Goal: Task Accomplishment & Management: Use online tool/utility

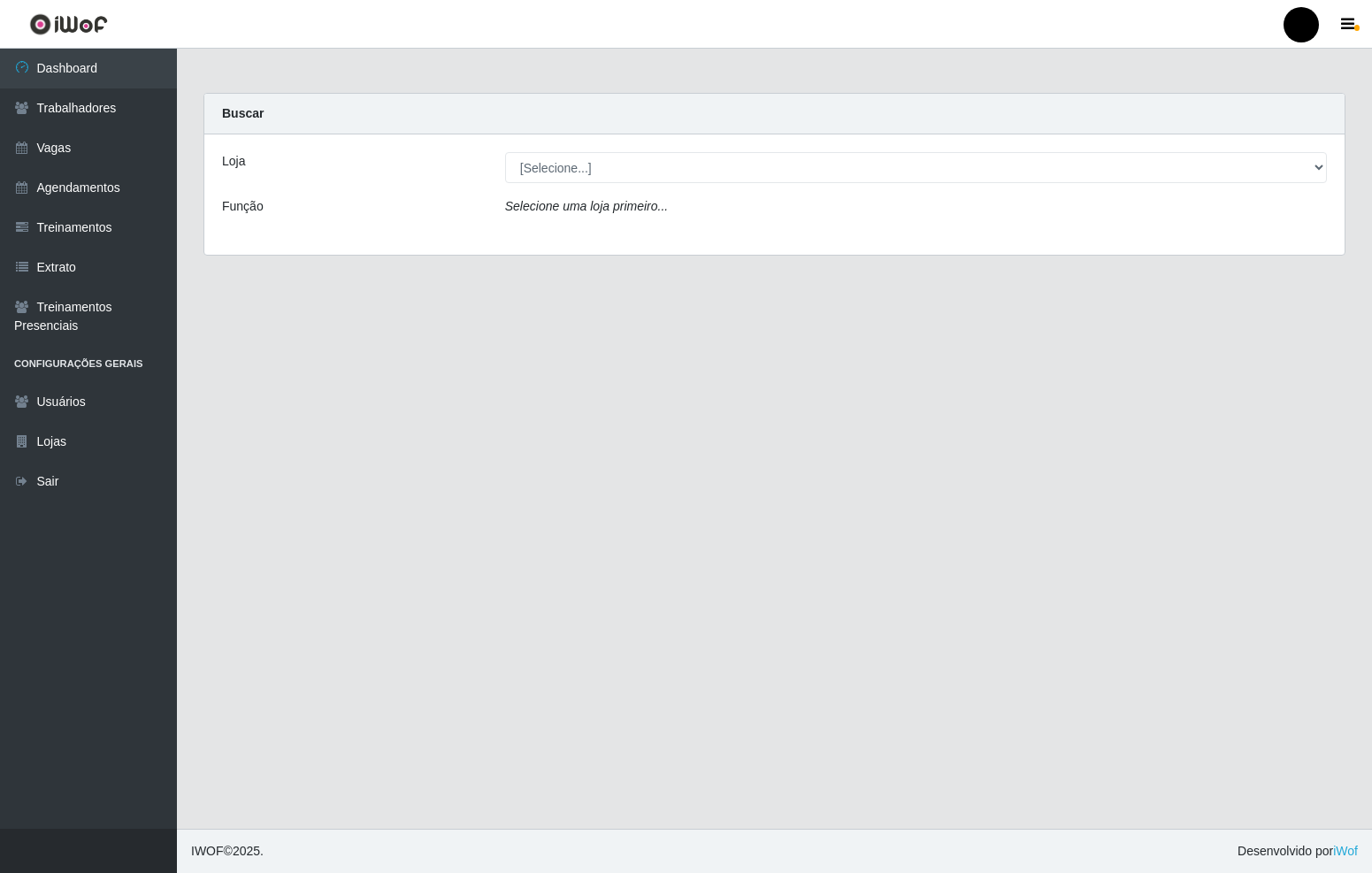
select select "407"
click at [505, 152] on select "[Selecione...] SuperFácil Atacado - Emaús" at bounding box center [916, 168] width 822 height 31
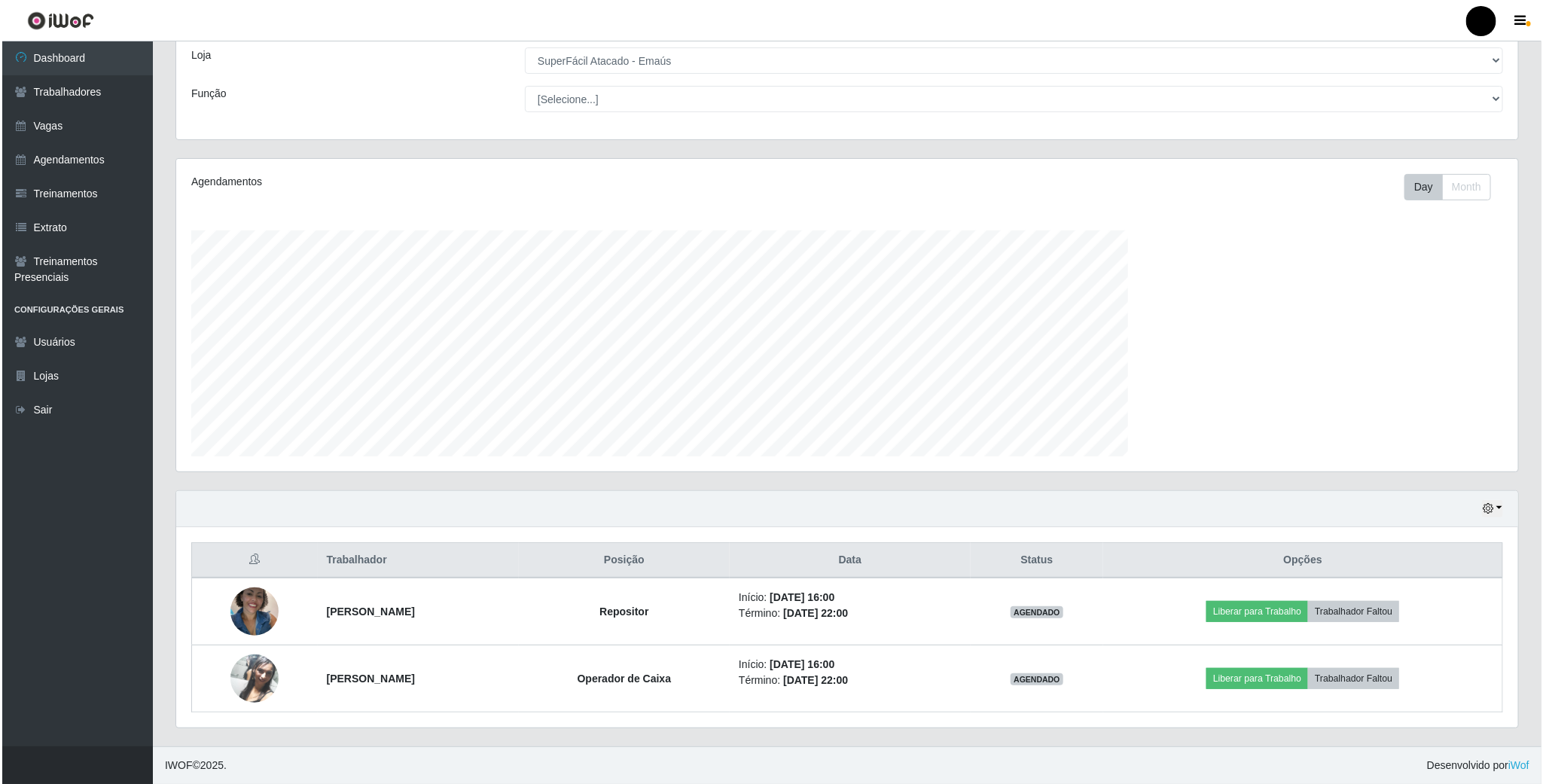
scroll to position [314, 1341]
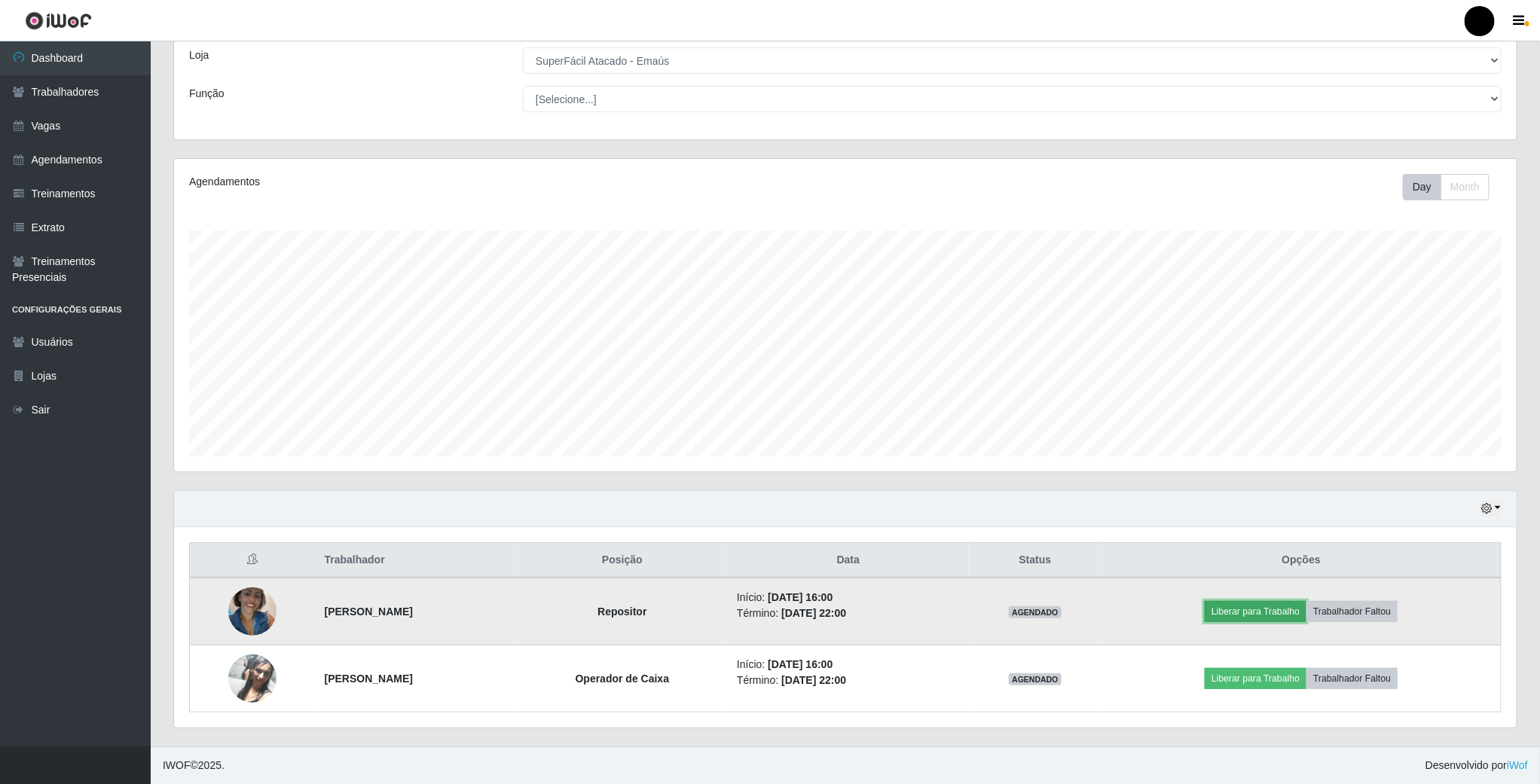
click at [1167, 610] on button "Liberar para Trabalho" at bounding box center [1255, 611] width 102 height 21
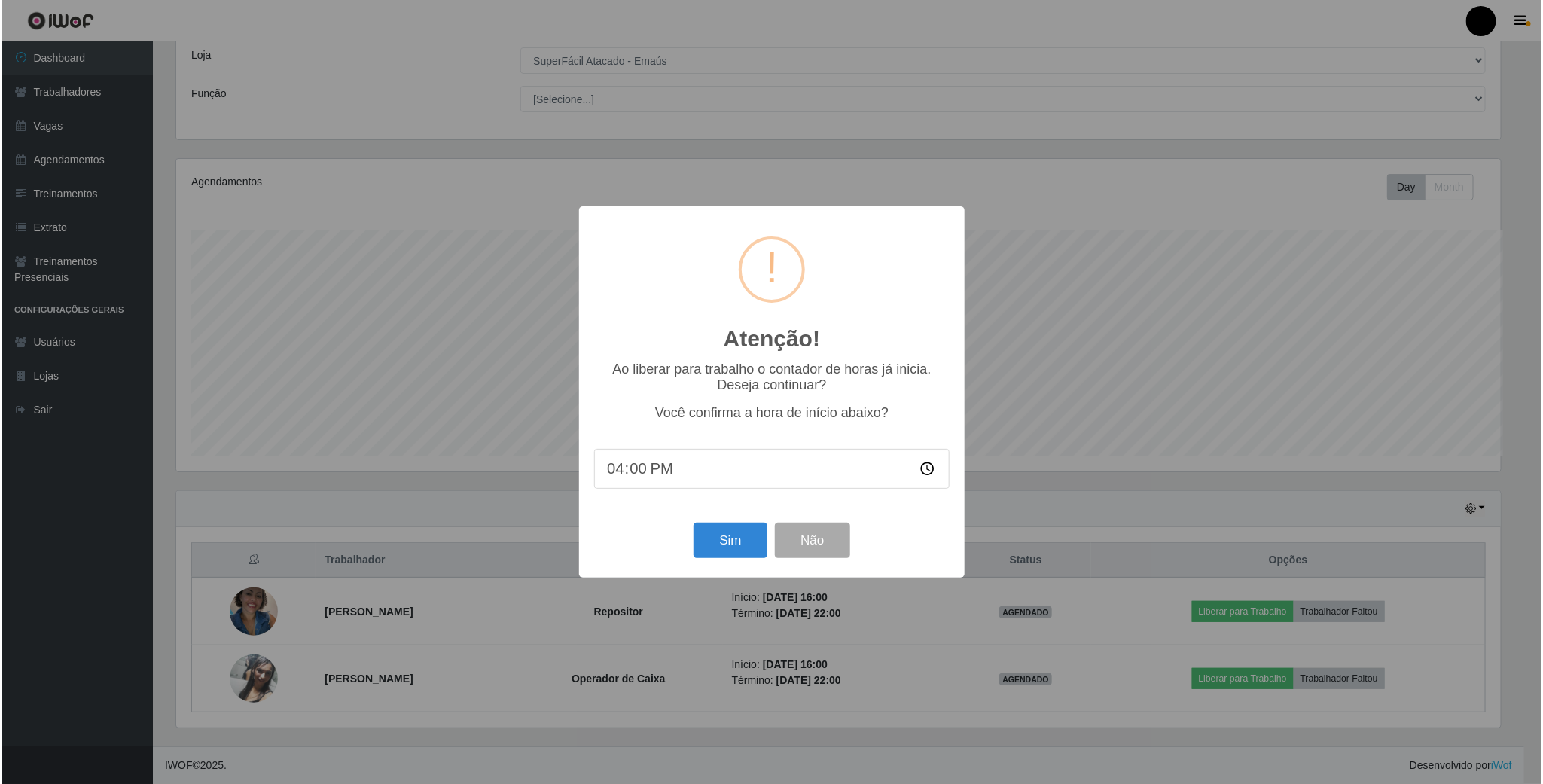
scroll to position [314, 1328]
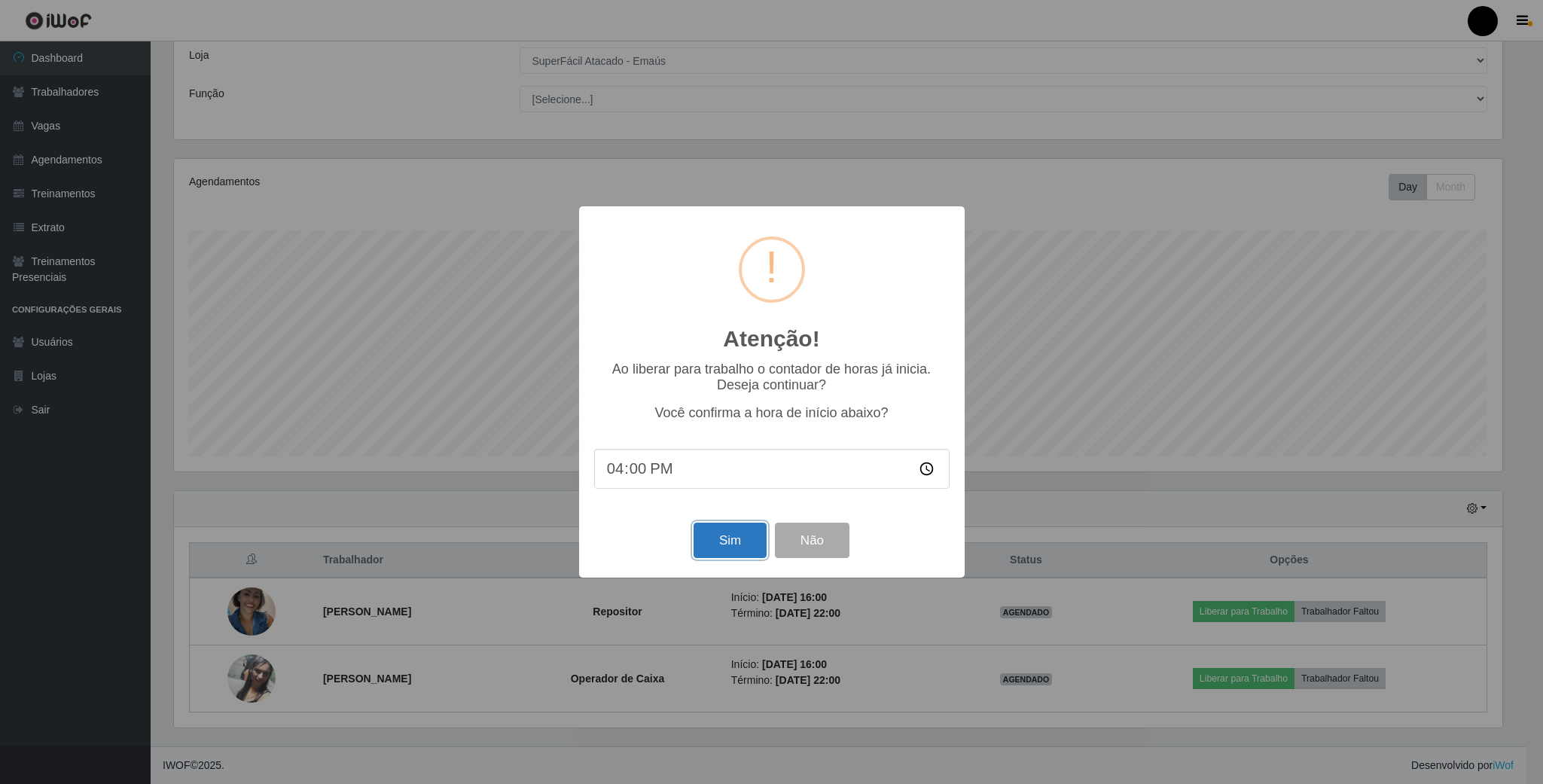
click at [739, 546] on button "Sim" at bounding box center [730, 540] width 73 height 35
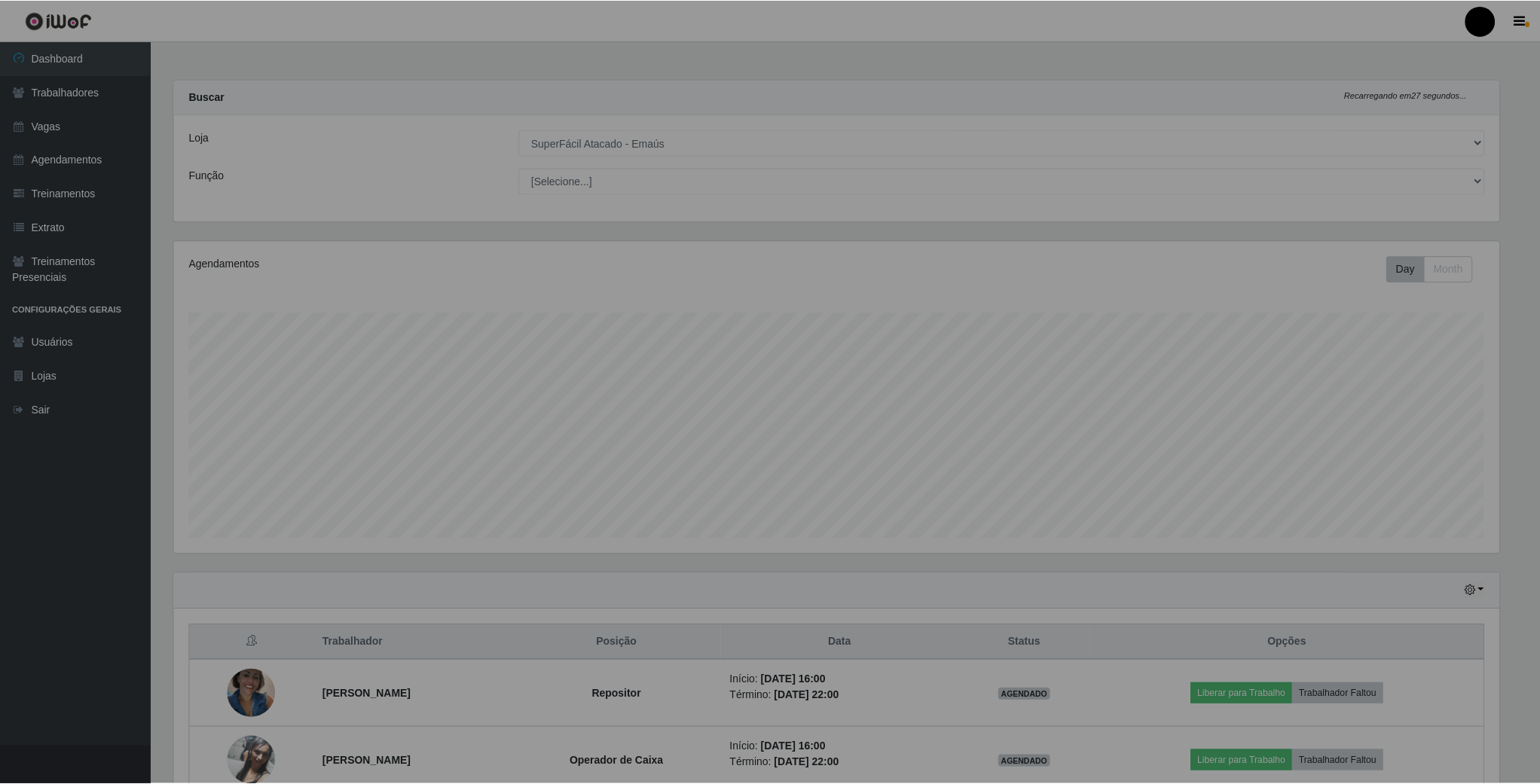
scroll to position [314, 1345]
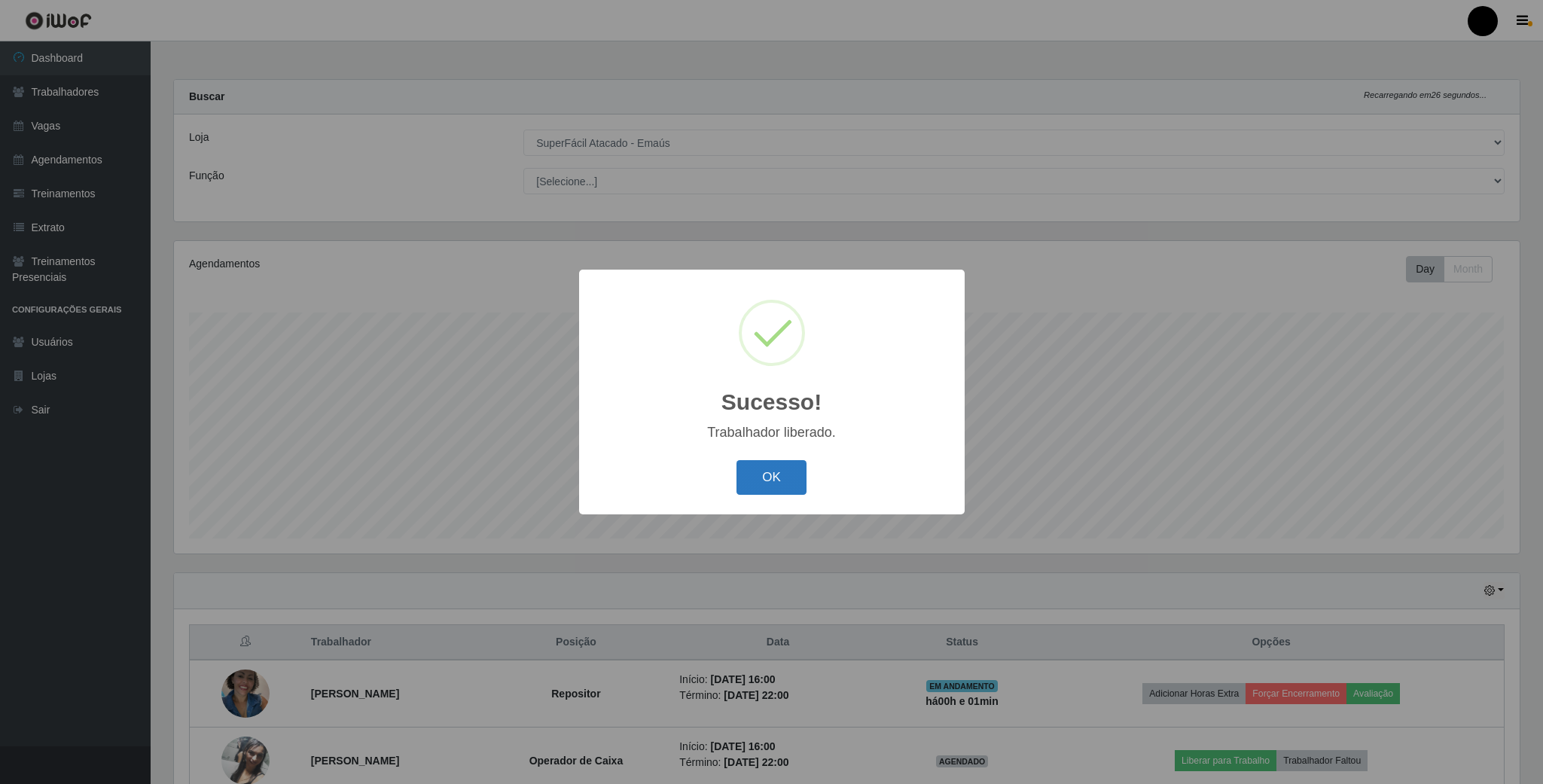
click at [775, 480] on button "OK" at bounding box center [771, 478] width 70 height 35
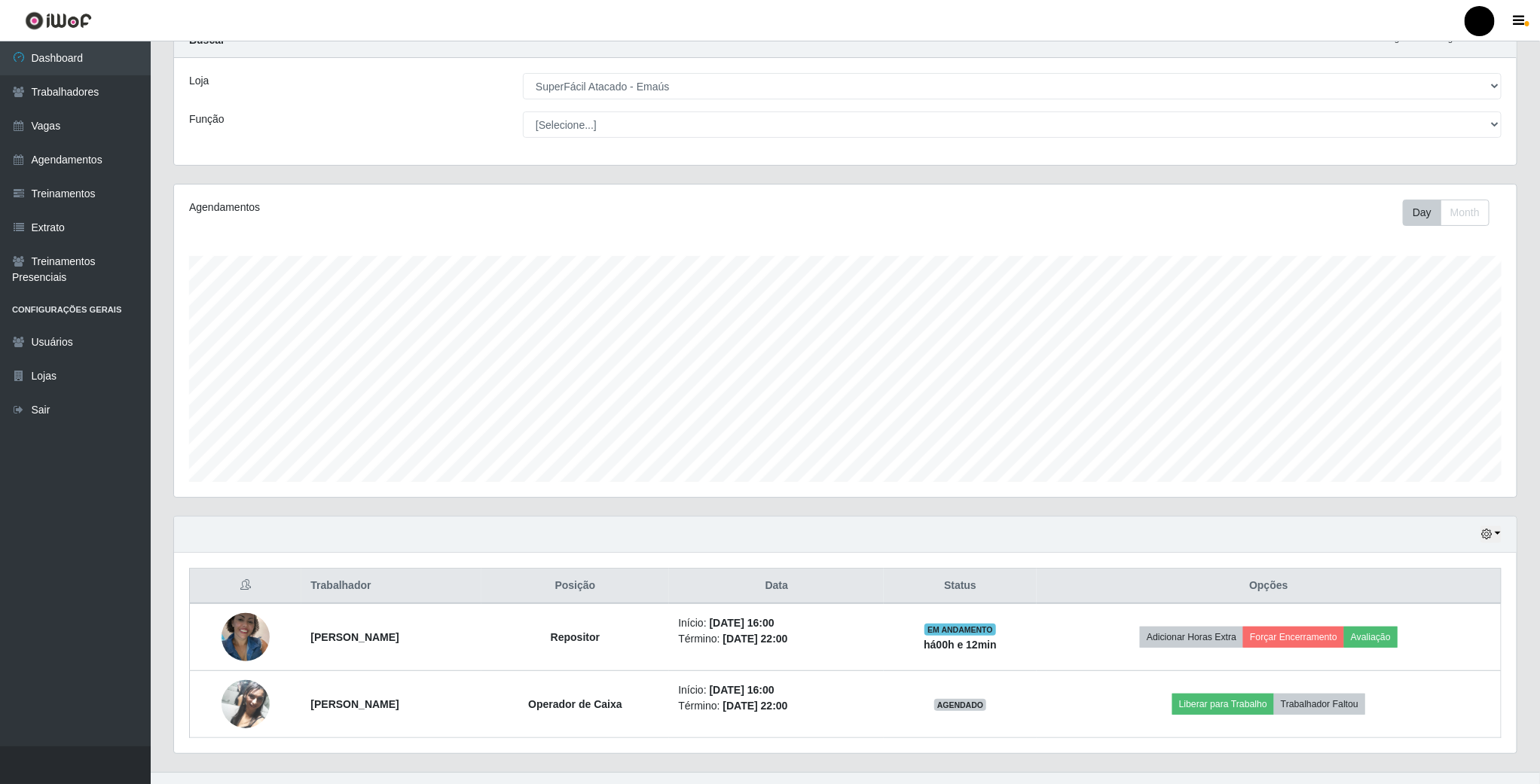
scroll to position [86, 0]
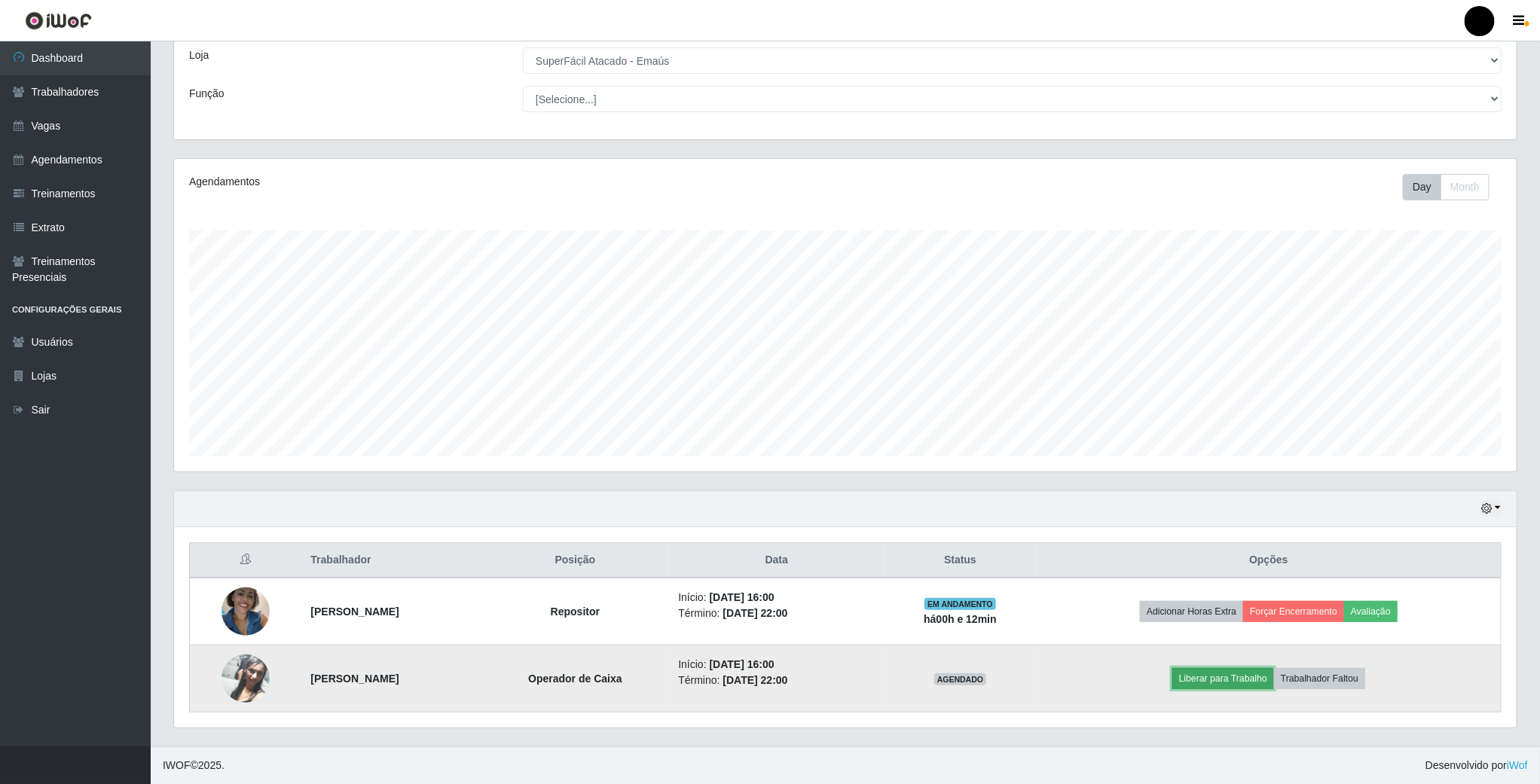
click at [1167, 675] on button "Liberar para Trabalho" at bounding box center [1223, 678] width 102 height 21
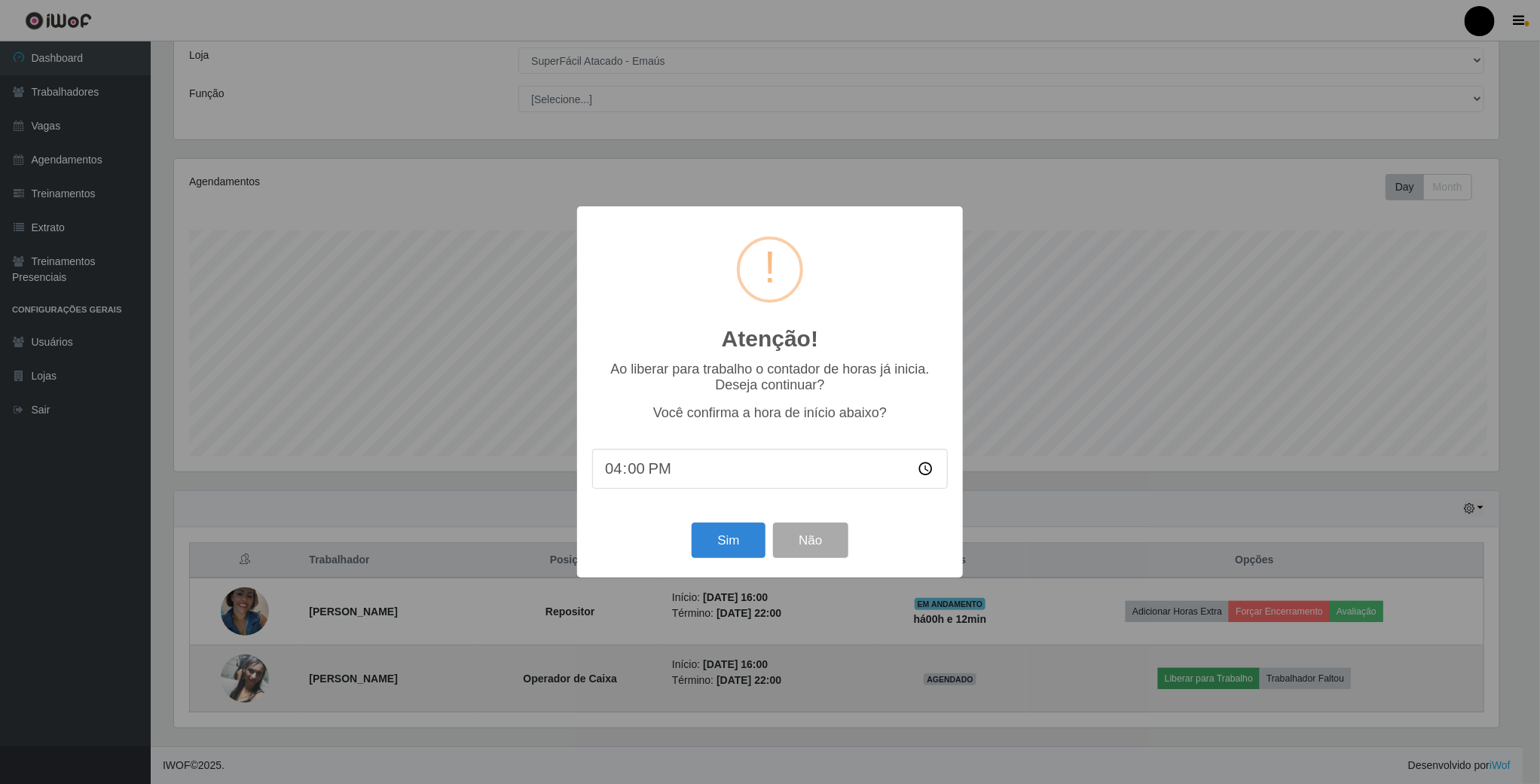
scroll to position [314, 1328]
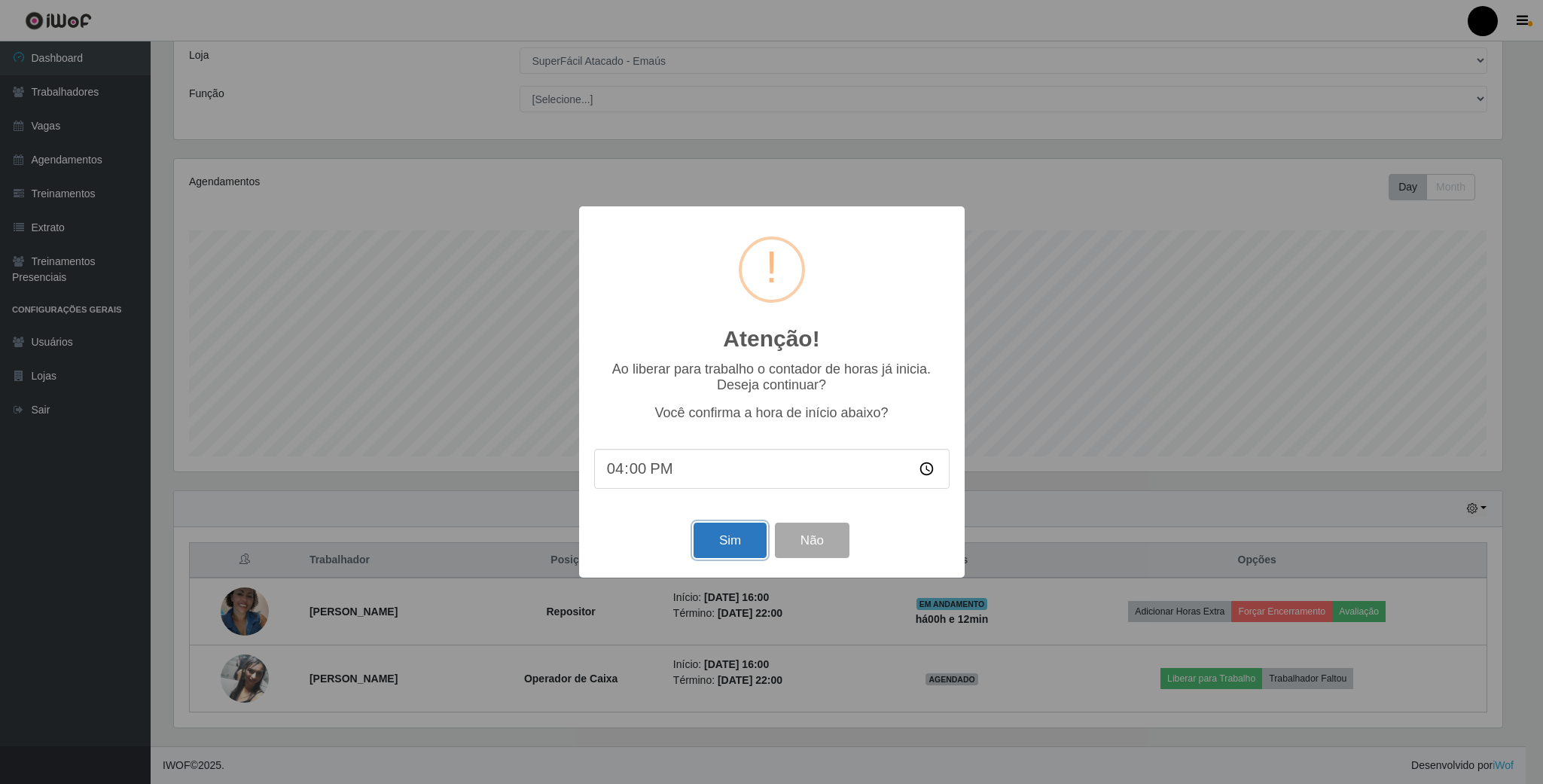
click at [739, 536] on button "Sim" at bounding box center [730, 540] width 73 height 35
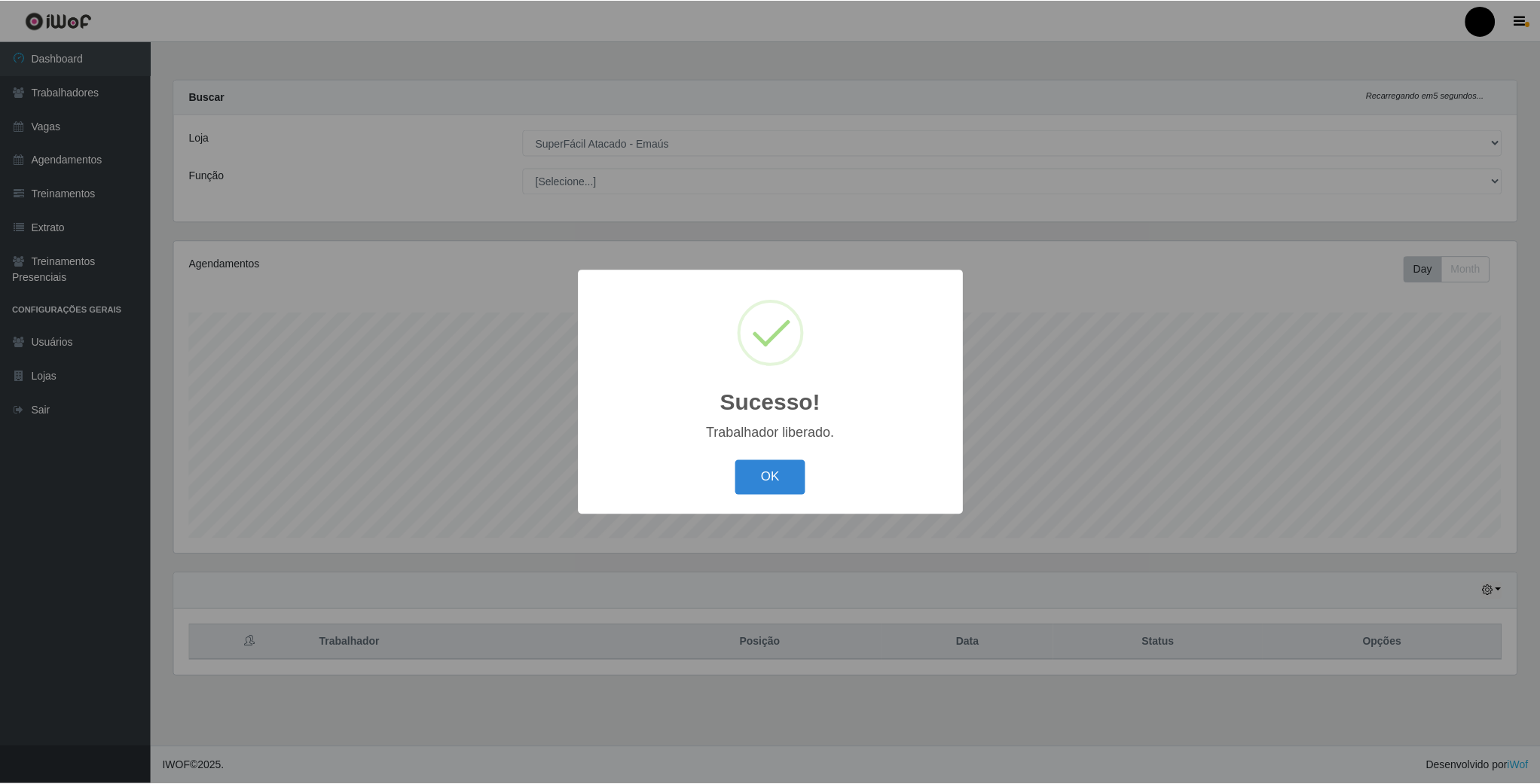
scroll to position [314, 1345]
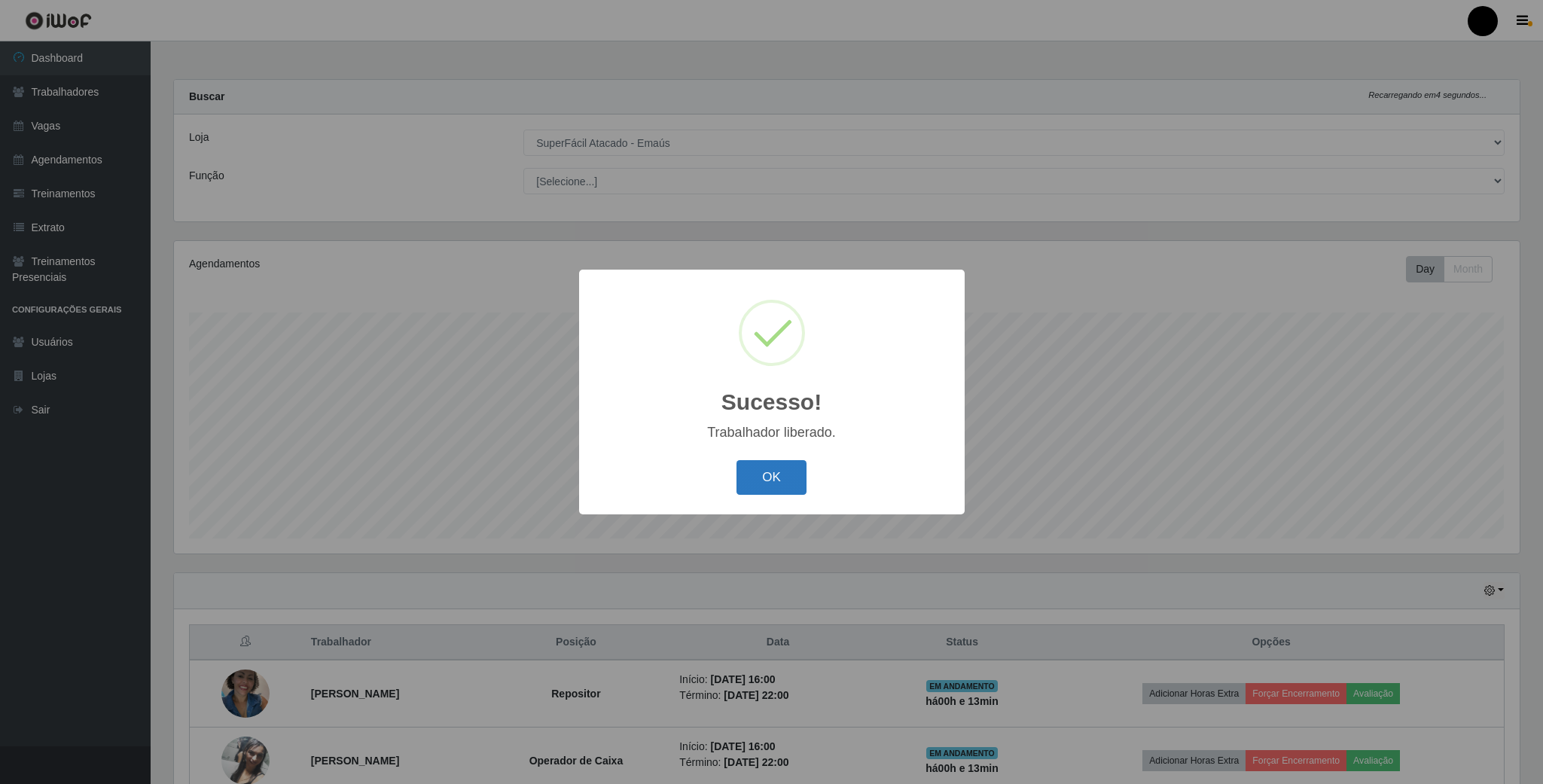
click at [798, 486] on button "OK" at bounding box center [771, 478] width 70 height 35
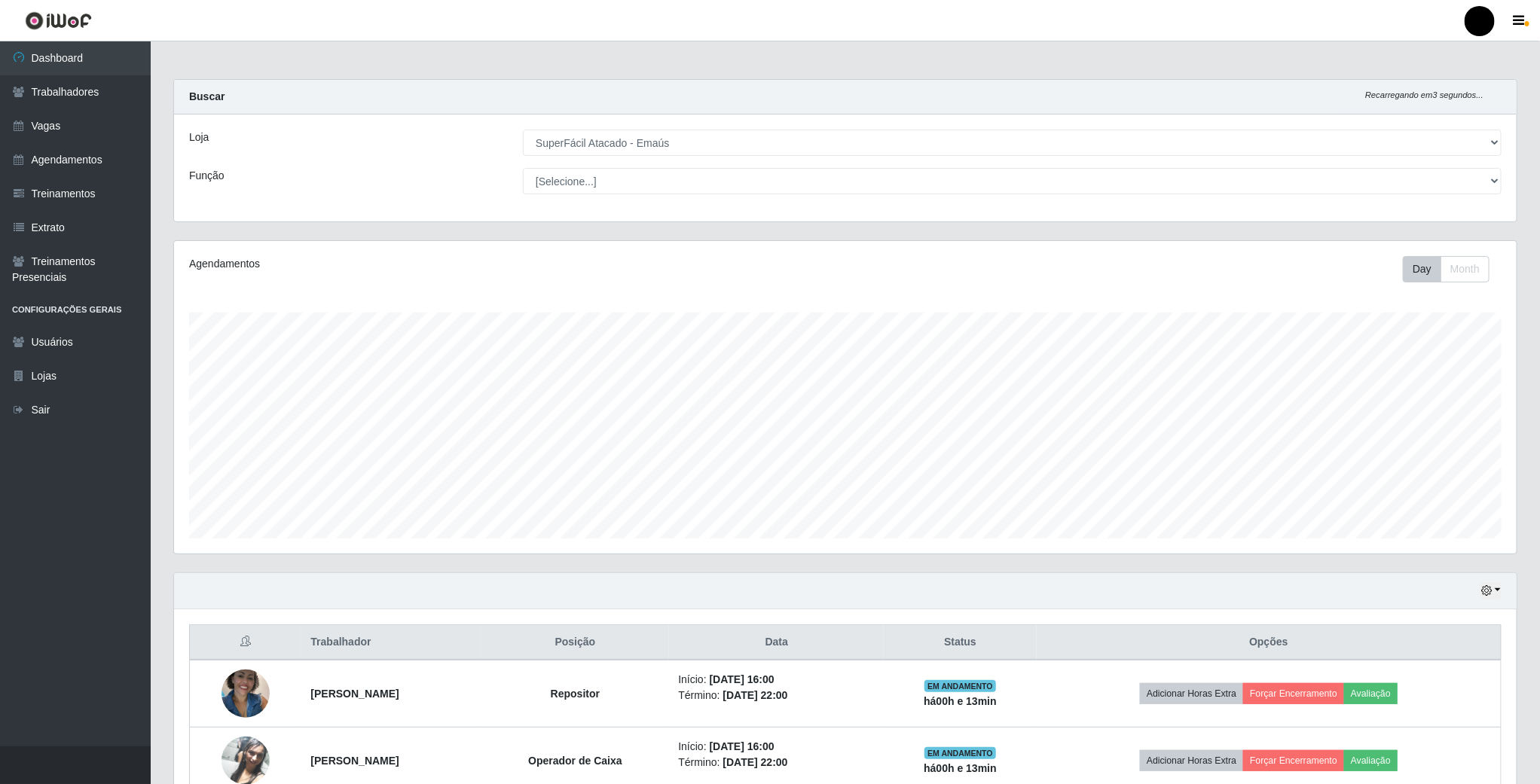
scroll to position [86, 0]
